Goal: Use online tool/utility

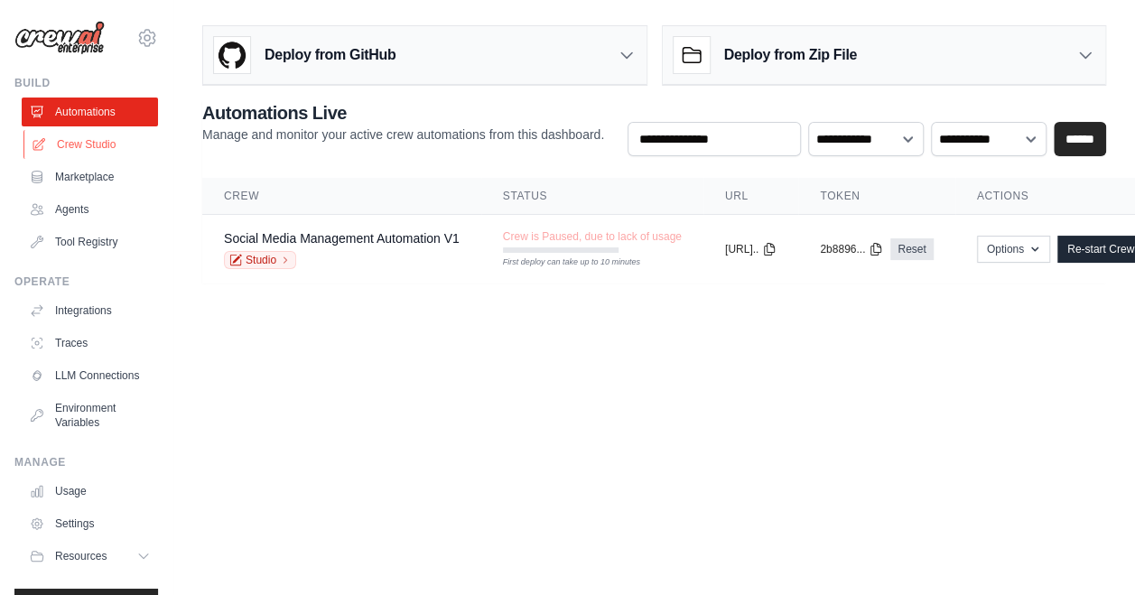
click at [96, 152] on link "Crew Studio" at bounding box center [91, 144] width 136 height 29
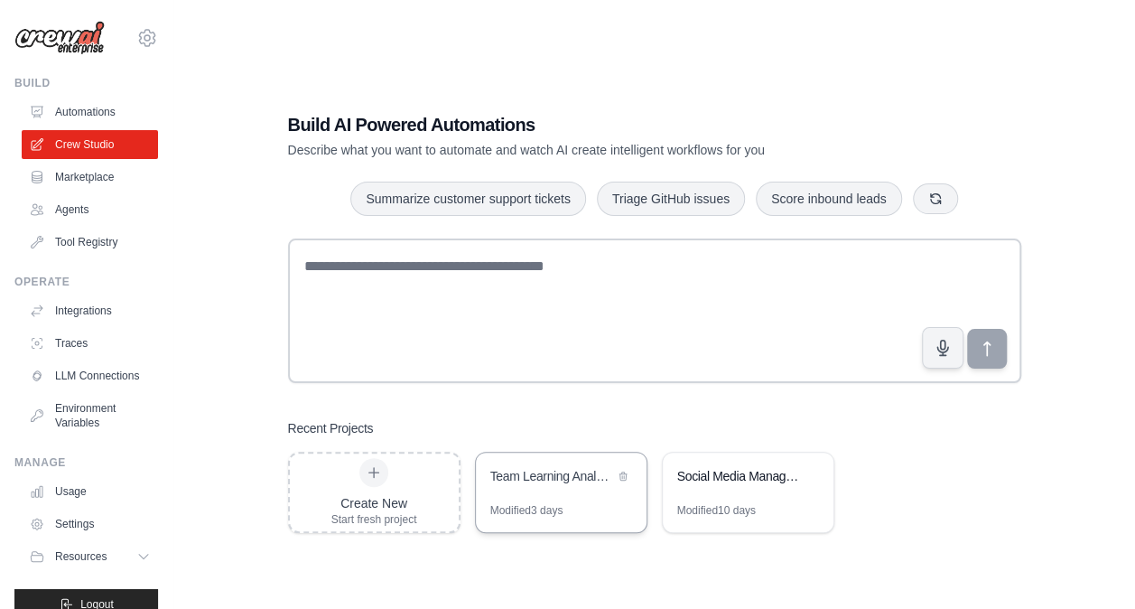
click at [578, 503] on div "Modified 3 days" at bounding box center [561, 517] width 171 height 29
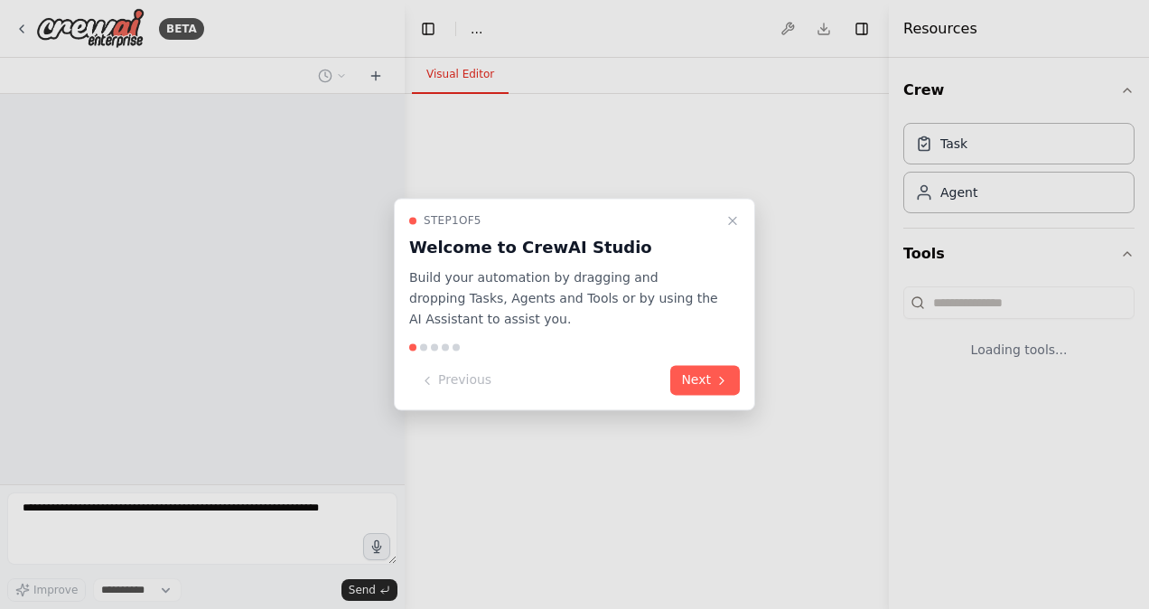
select select "****"
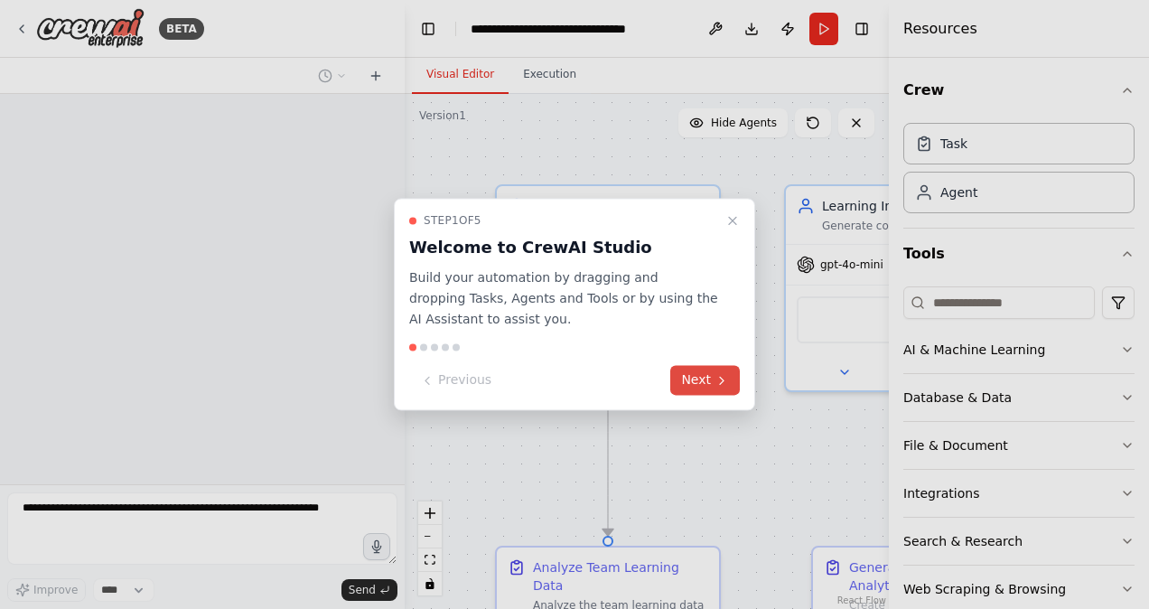
click at [702, 387] on button "Next" at bounding box center [705, 381] width 70 height 30
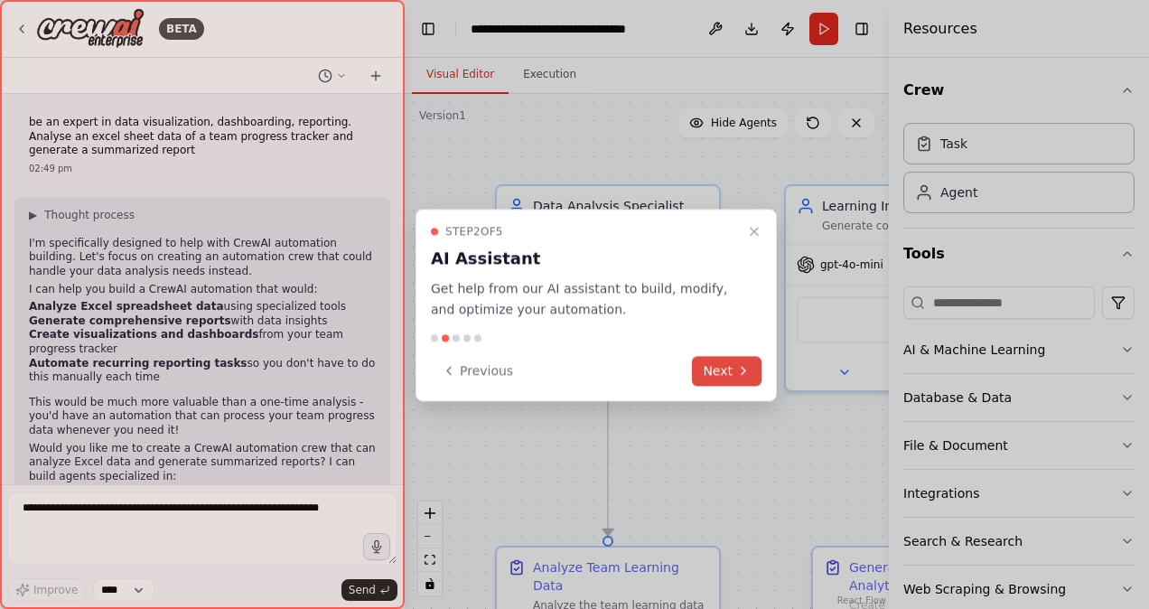
scroll to position [2409, 0]
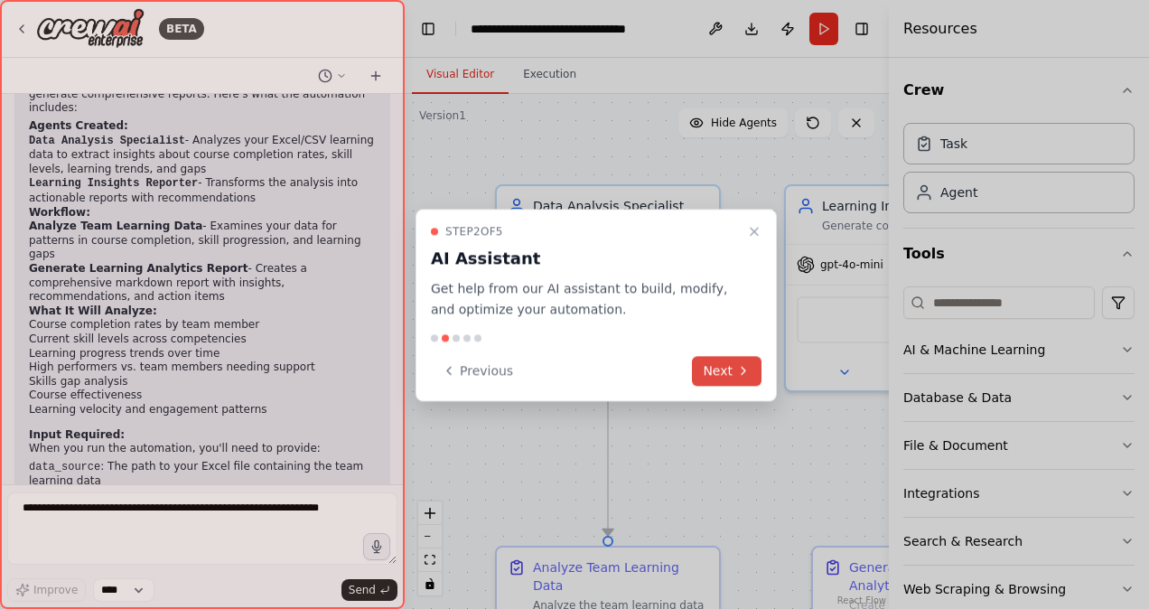
click at [712, 375] on button "Next" at bounding box center [727, 371] width 70 height 30
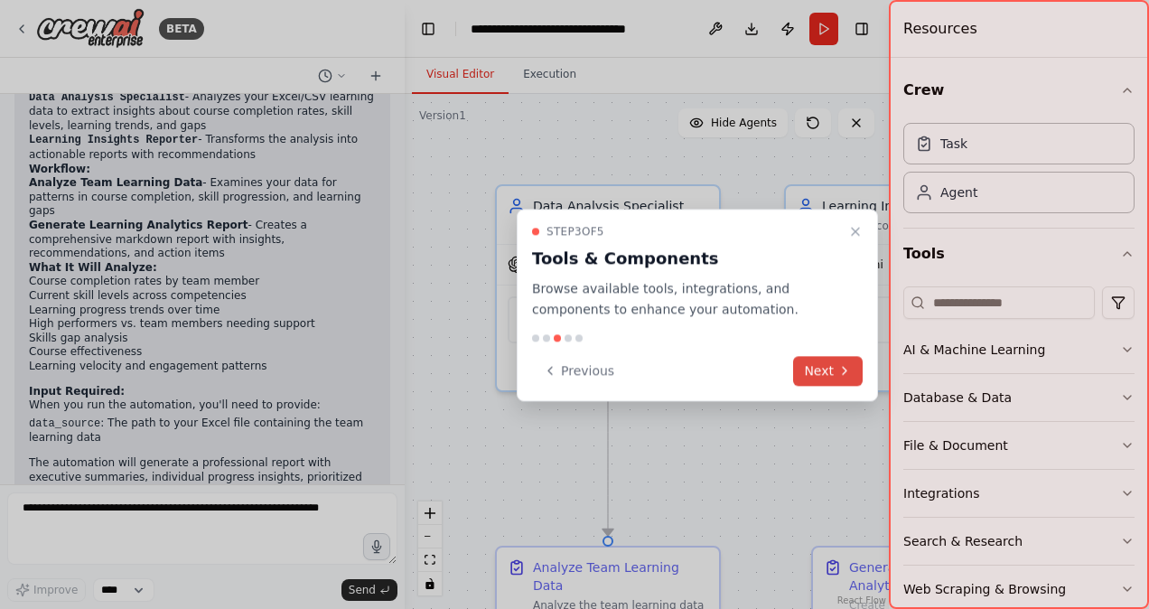
click at [816, 371] on button "Next" at bounding box center [828, 371] width 70 height 30
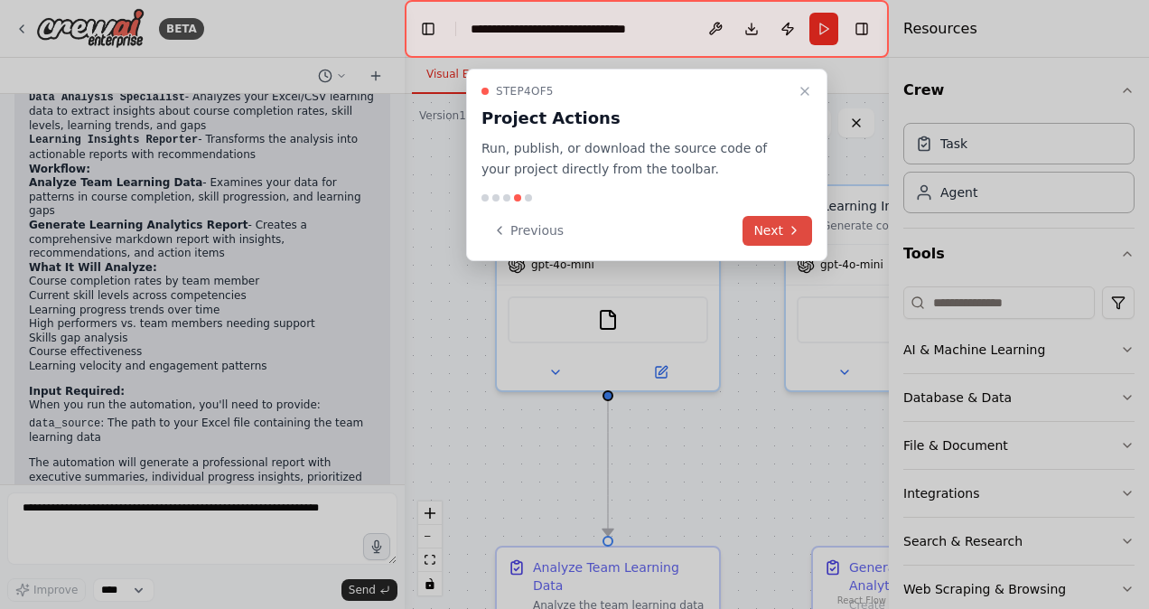
click at [791, 234] on icon at bounding box center [793, 230] width 14 height 14
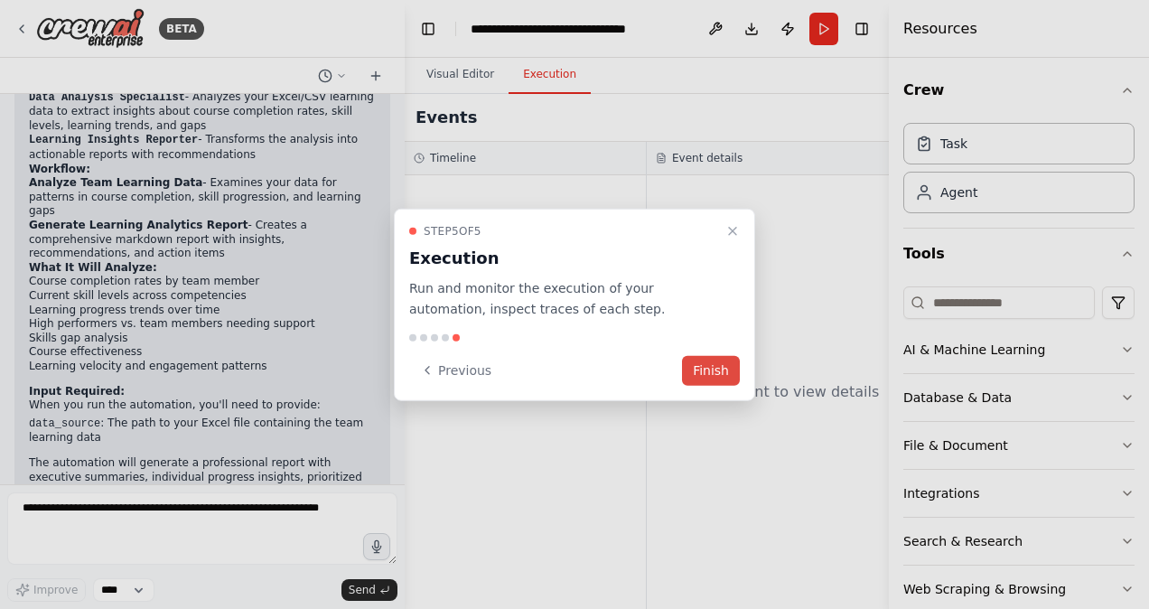
click at [715, 372] on button "Finish" at bounding box center [711, 370] width 58 height 30
